Goal: Transaction & Acquisition: Purchase product/service

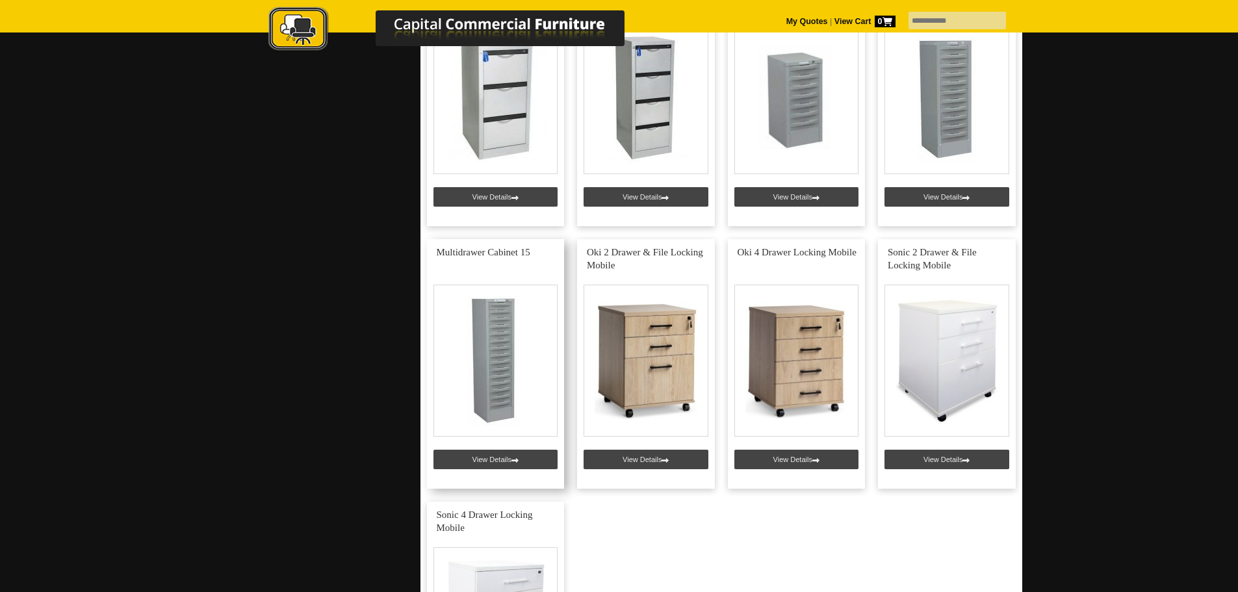
scroll to position [1885, 0]
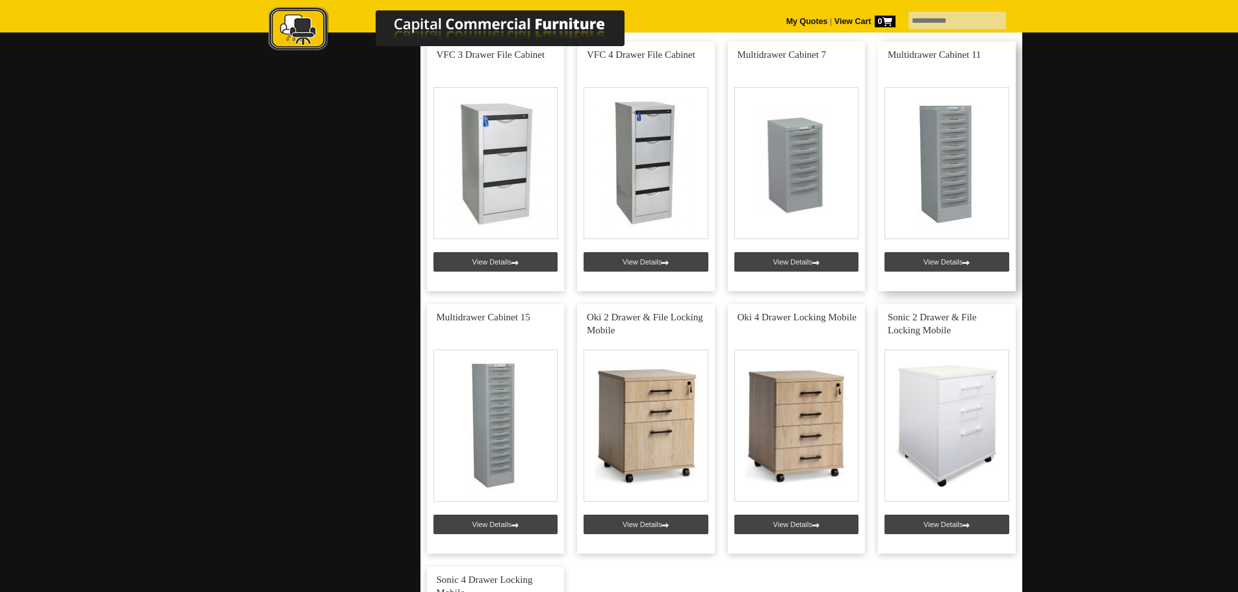
click at [921, 177] on link at bounding box center [947, 167] width 138 height 250
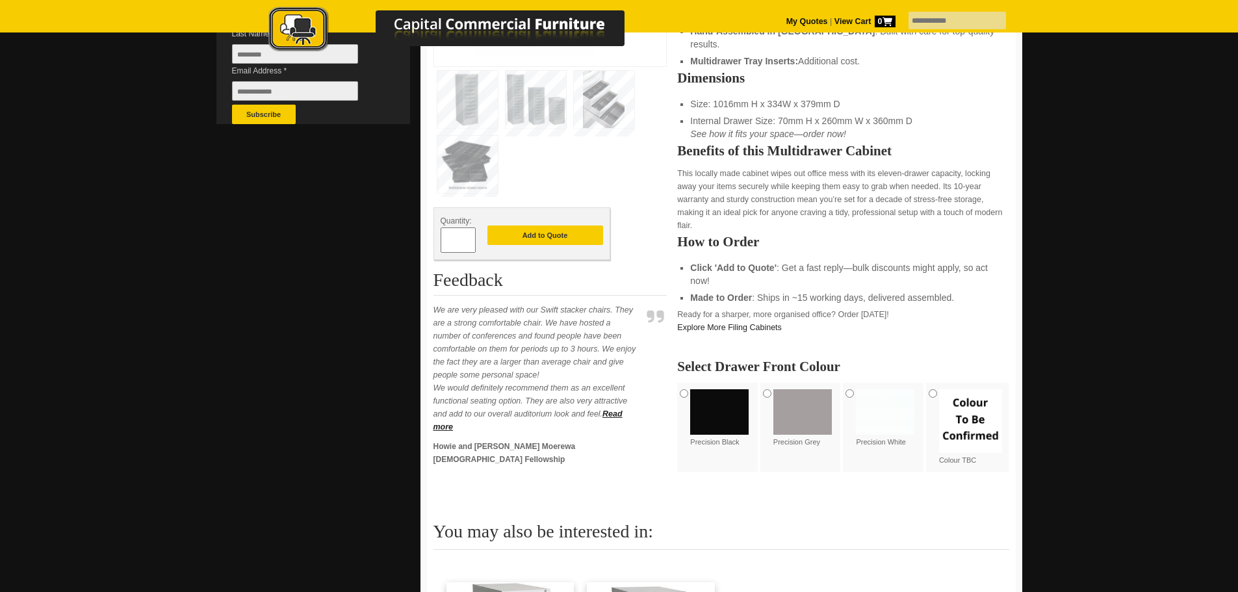
scroll to position [455, 0]
click at [861, 391] on img at bounding box center [885, 412] width 59 height 46
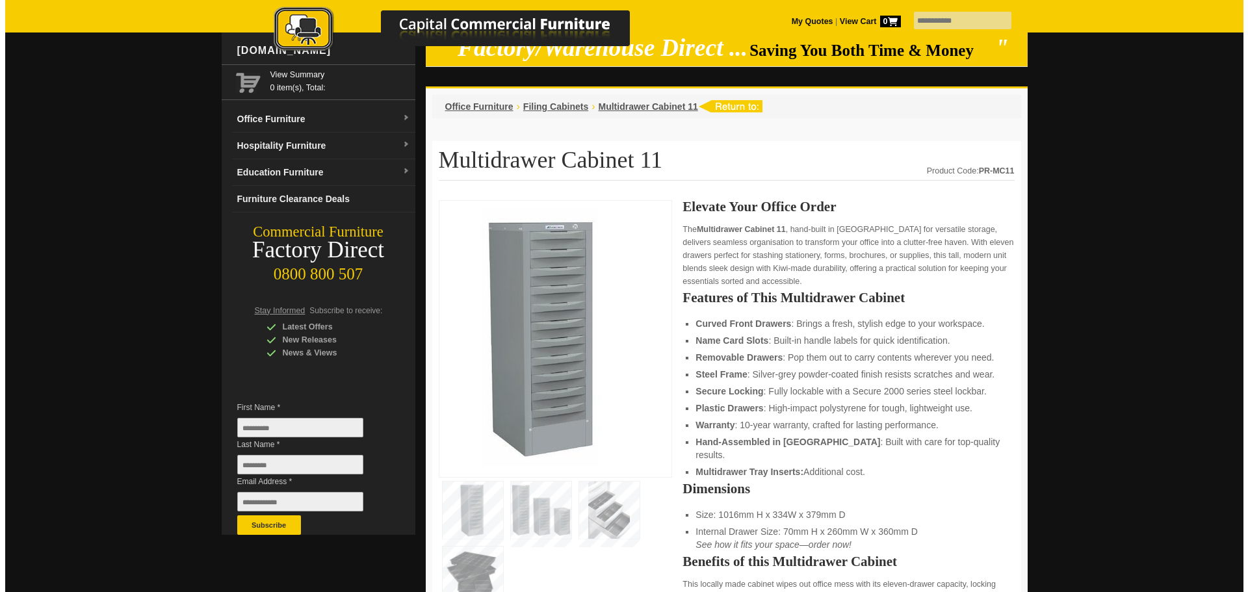
scroll to position [65, 0]
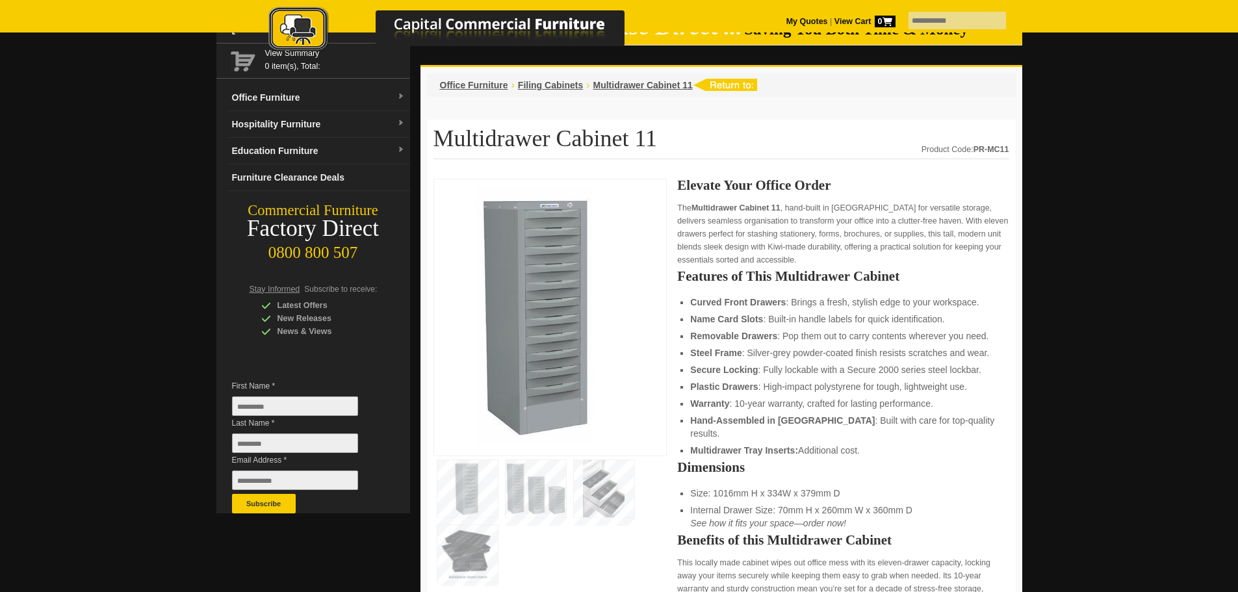
click at [607, 475] on img at bounding box center [604, 488] width 60 height 57
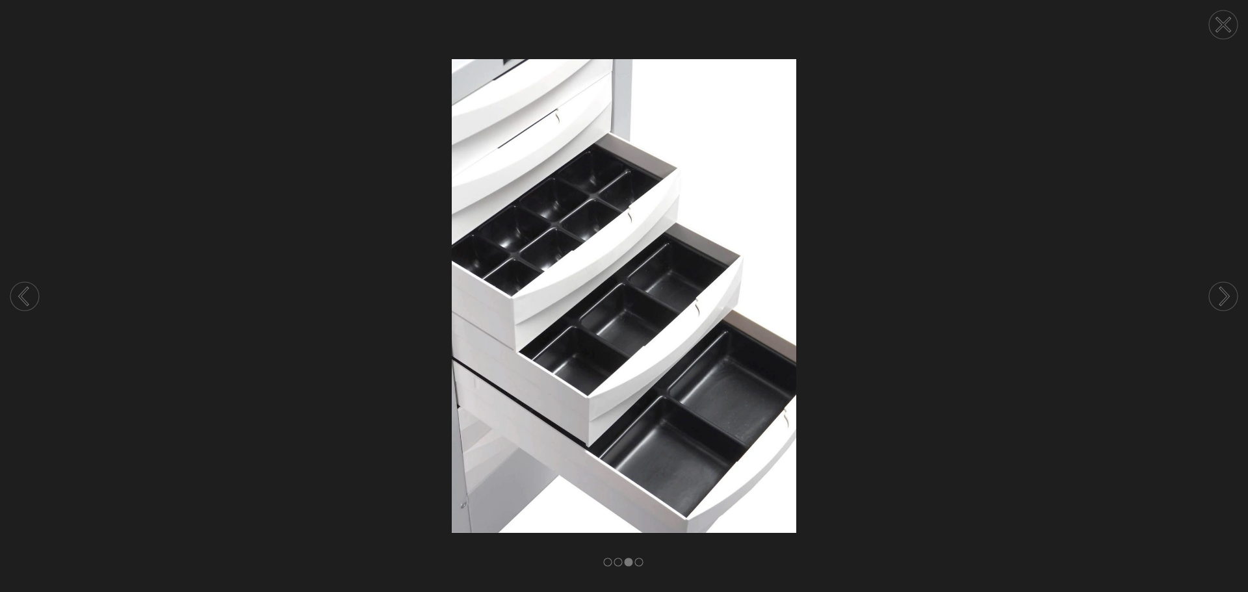
click at [28, 295] on circle at bounding box center [24, 296] width 29 height 29
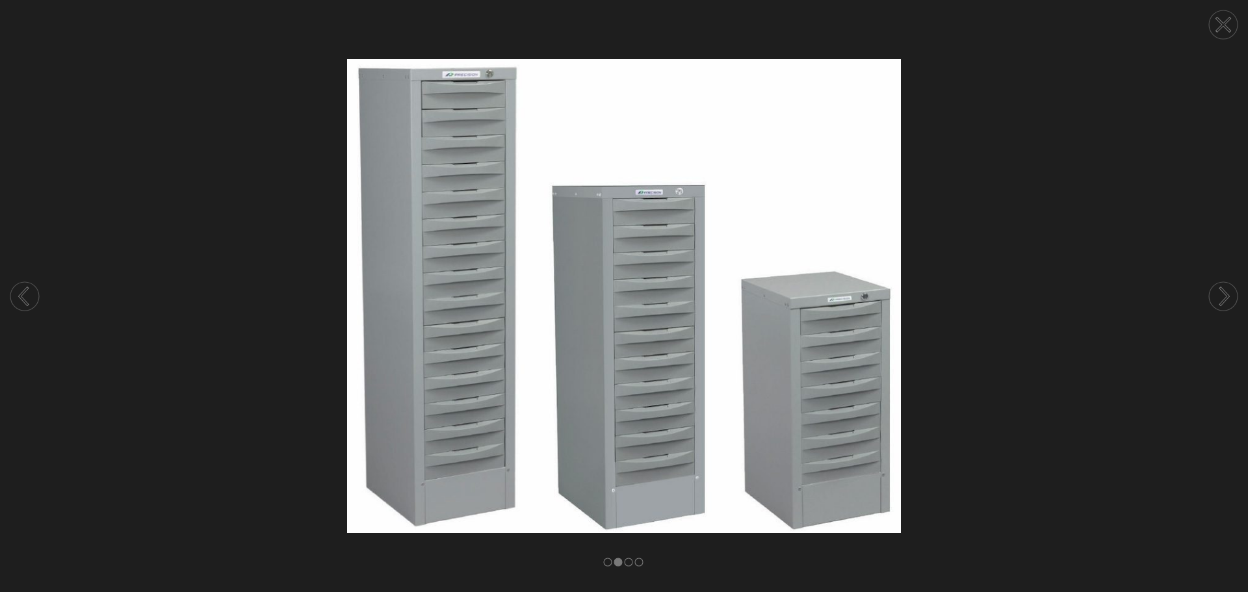
click at [34, 296] on circle at bounding box center [24, 296] width 29 height 29
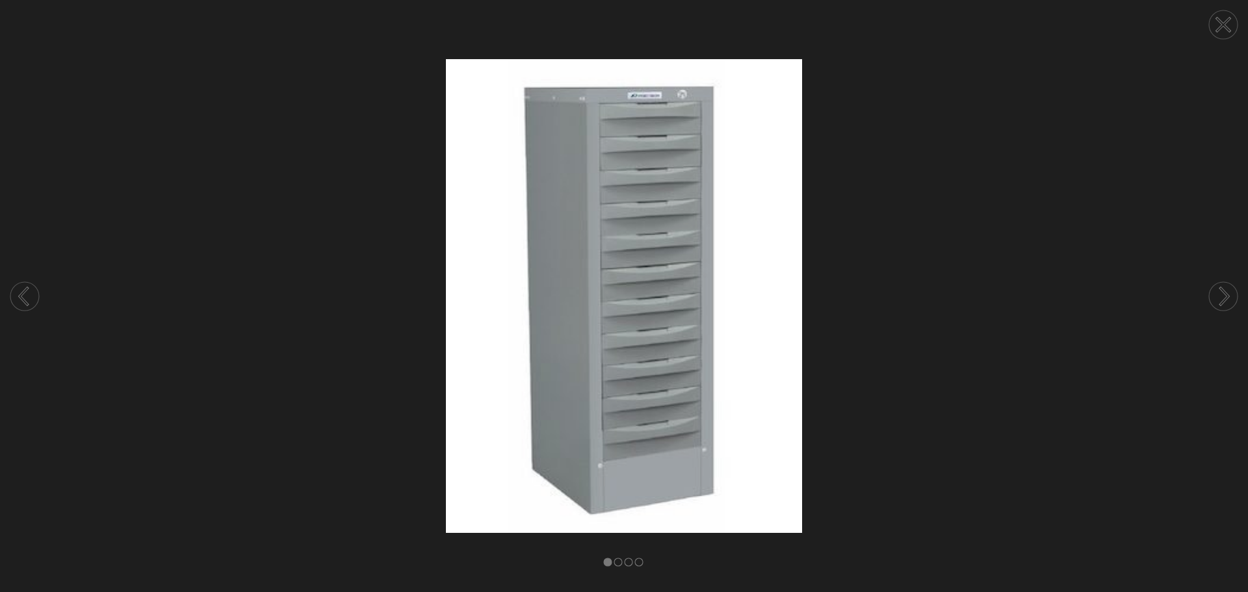
click at [34, 296] on circle at bounding box center [24, 296] width 29 height 29
